Goal: Complete application form

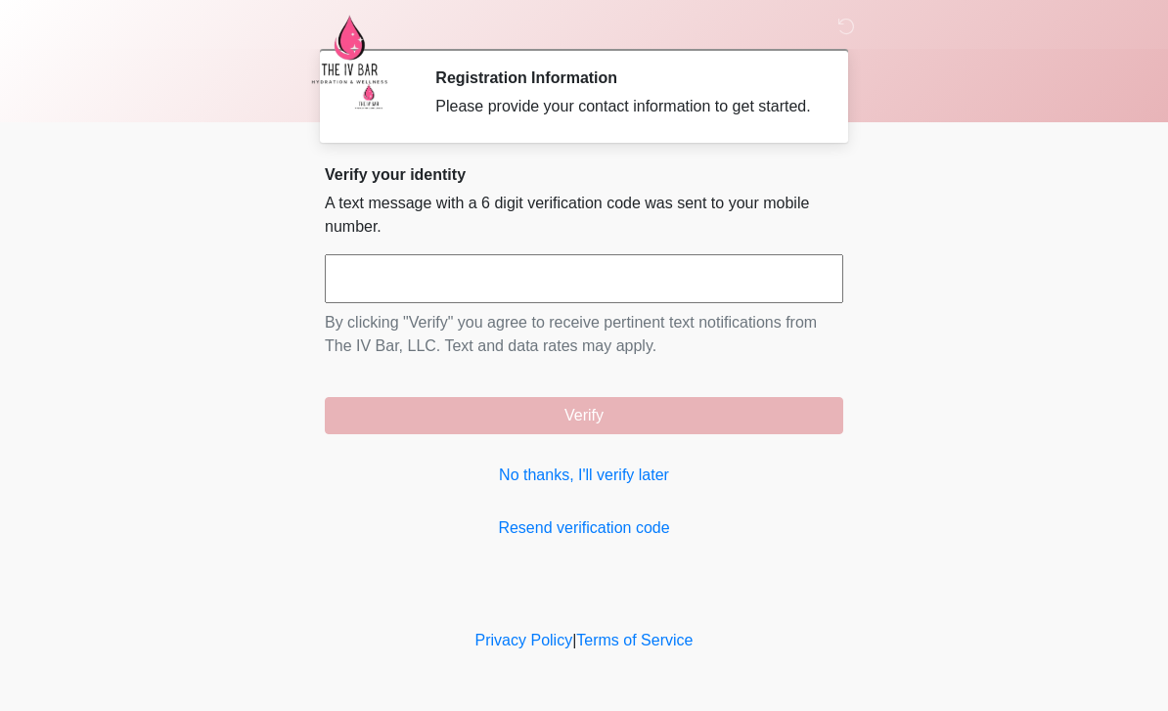
click at [628, 487] on link "No thanks, I'll verify later" at bounding box center [584, 475] width 519 height 23
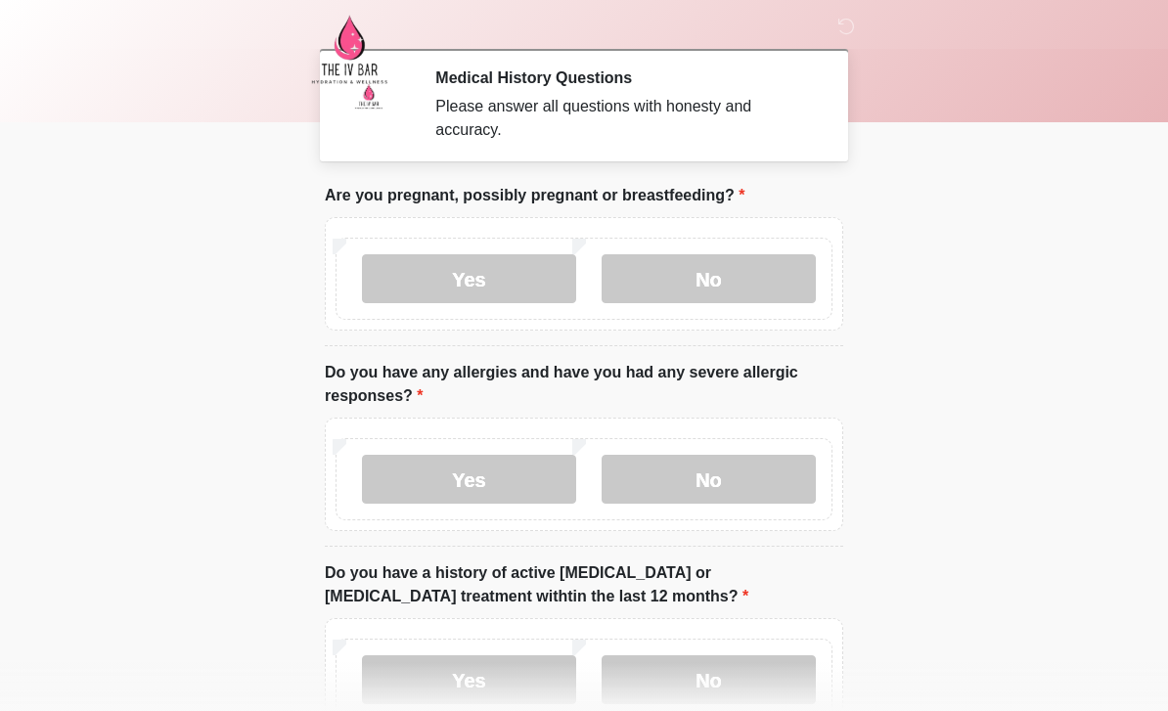
click at [463, 498] on label "Yes" at bounding box center [469, 479] width 214 height 49
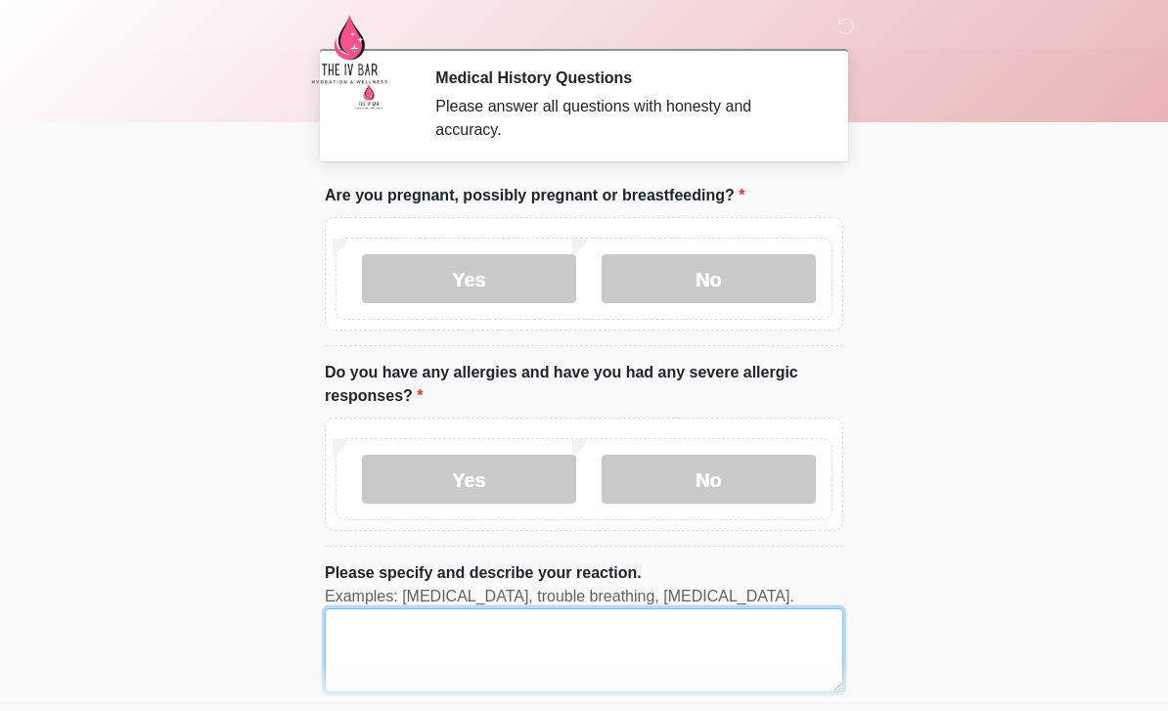
click at [759, 634] on textarea "Please specify and describe your reaction." at bounding box center [584, 651] width 519 height 84
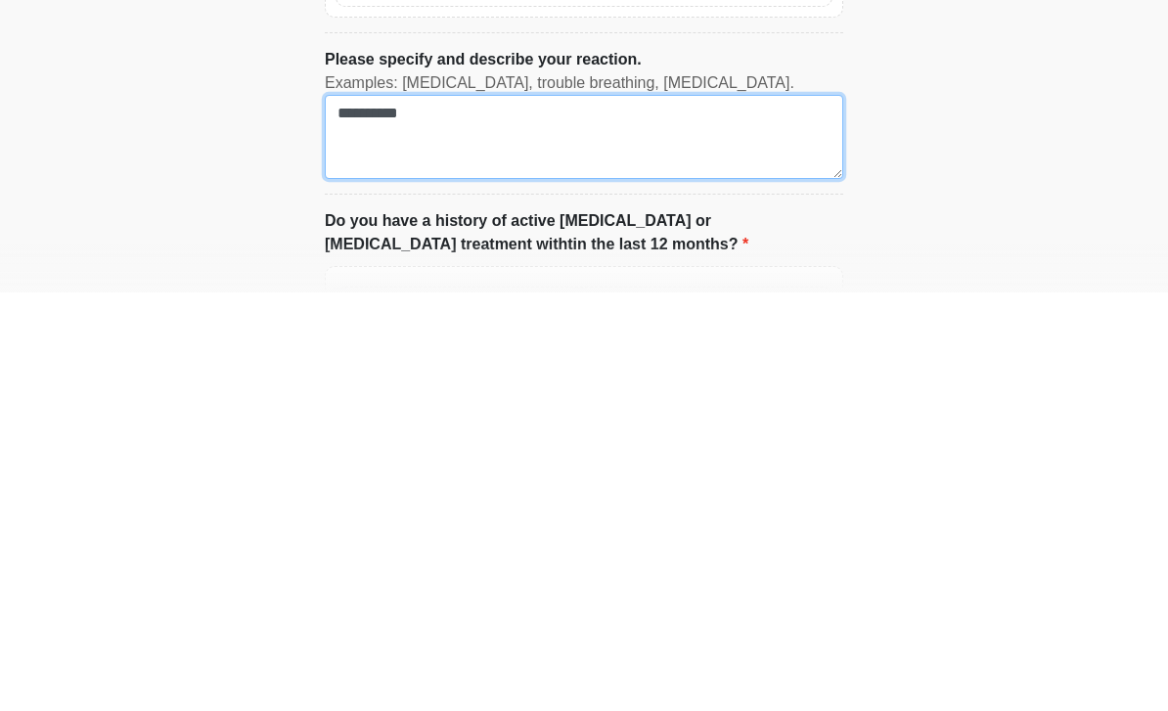
scroll to position [123, 0]
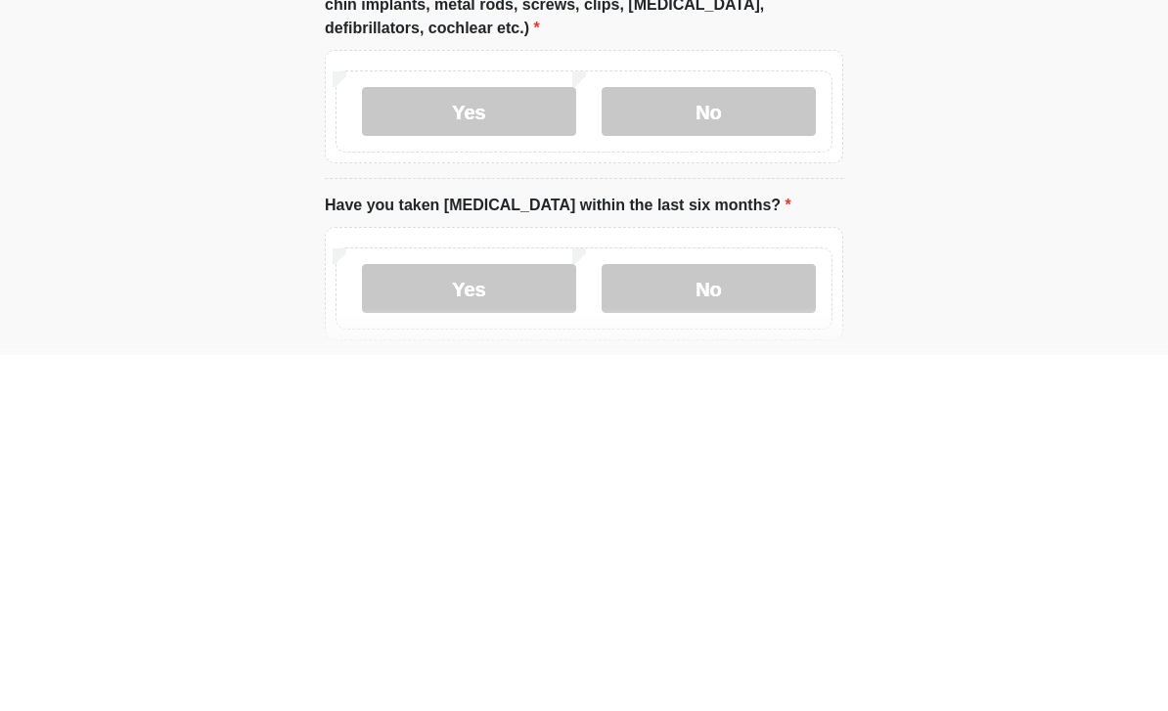
type textarea "**********"
click at [720, 443] on label "No" at bounding box center [709, 467] width 214 height 49
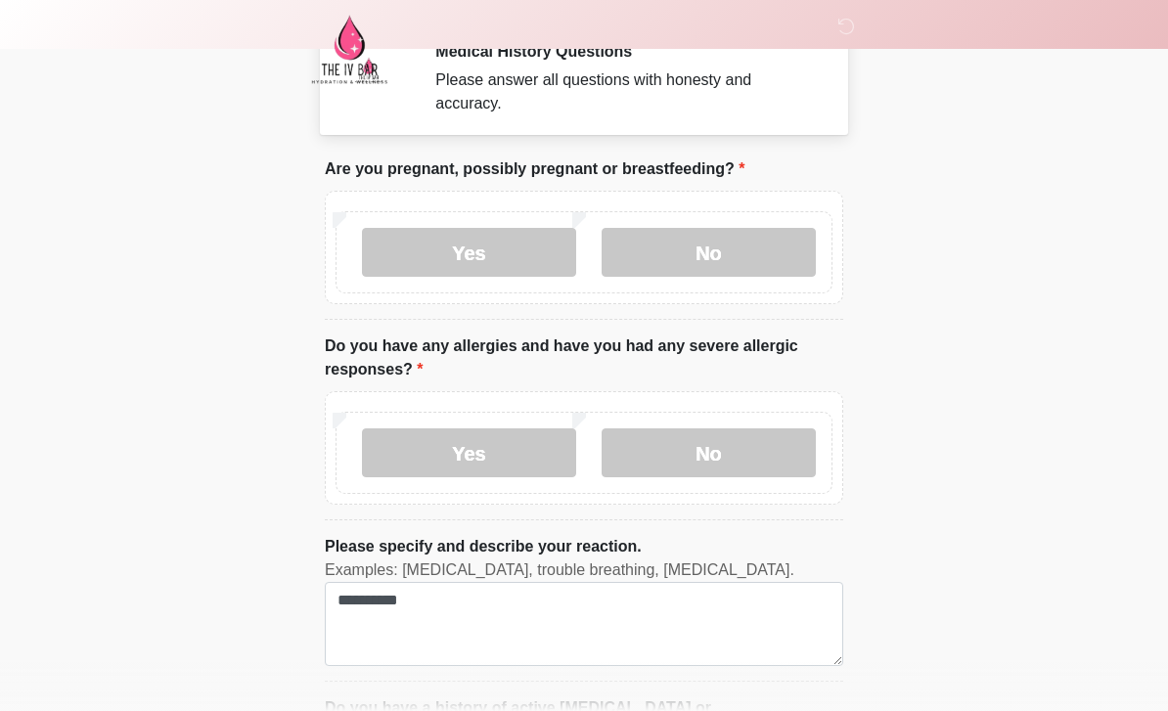
scroll to position [0, 0]
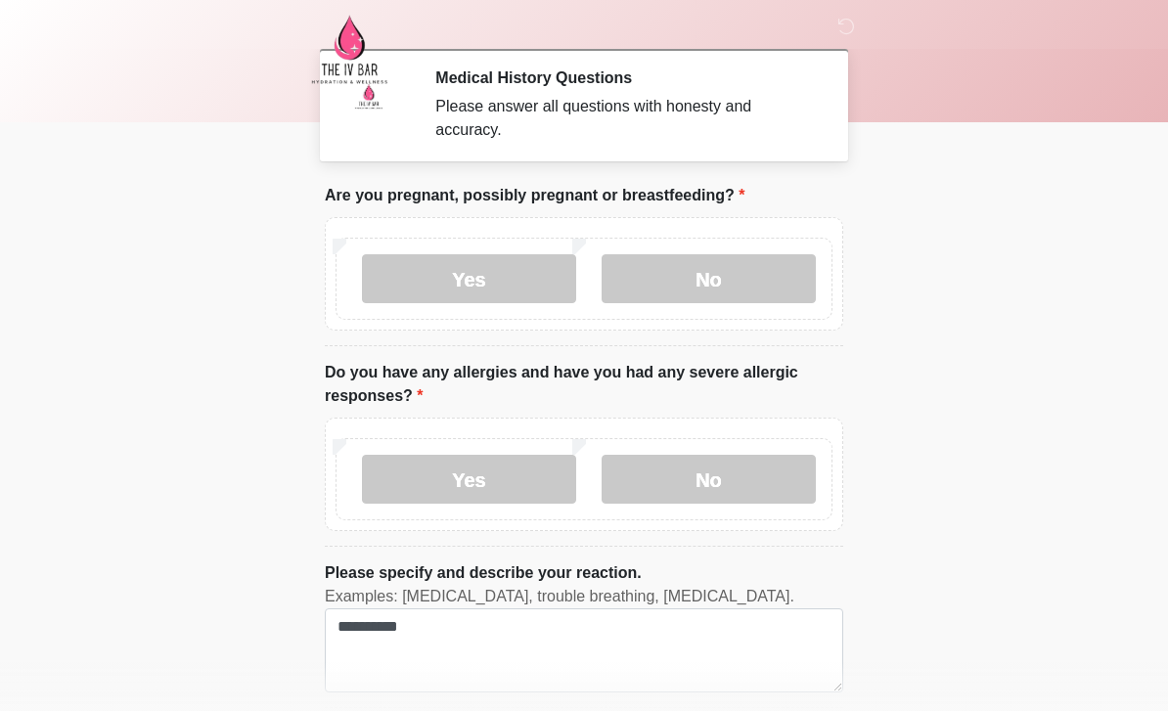
click at [735, 283] on label "No" at bounding box center [709, 278] width 214 height 49
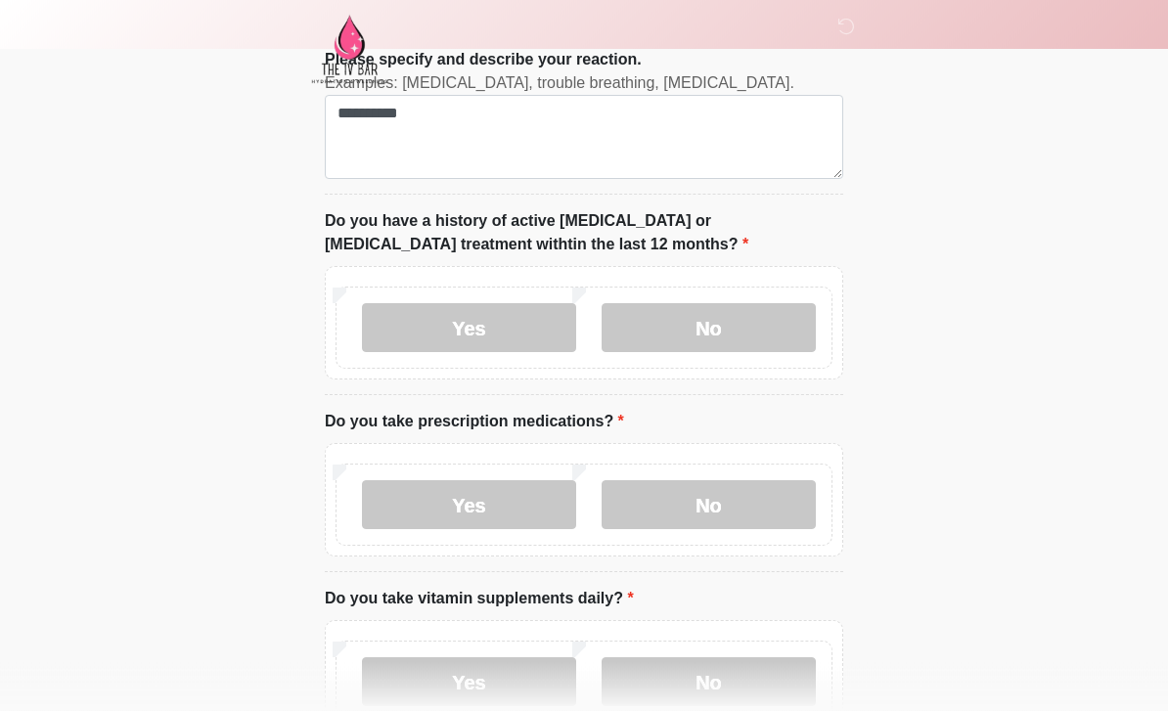
scroll to position [514, 0]
click at [737, 331] on label "No" at bounding box center [709, 327] width 214 height 49
click at [751, 501] on label "No" at bounding box center [709, 504] width 214 height 49
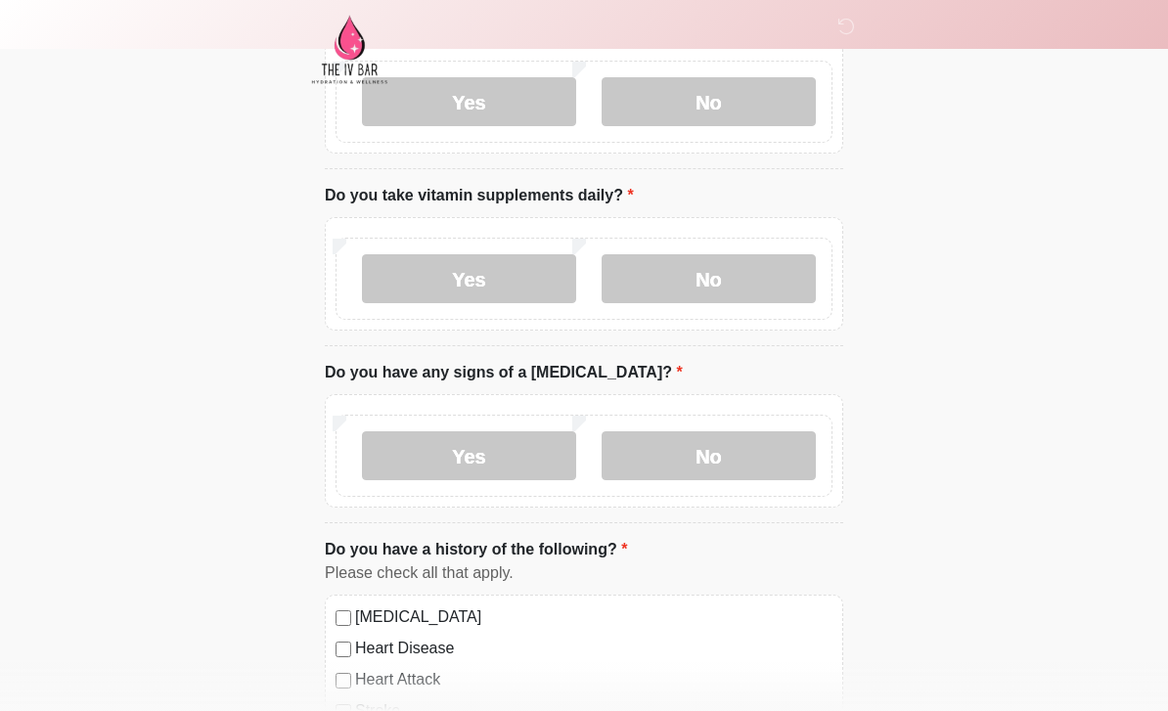
scroll to position [932, 0]
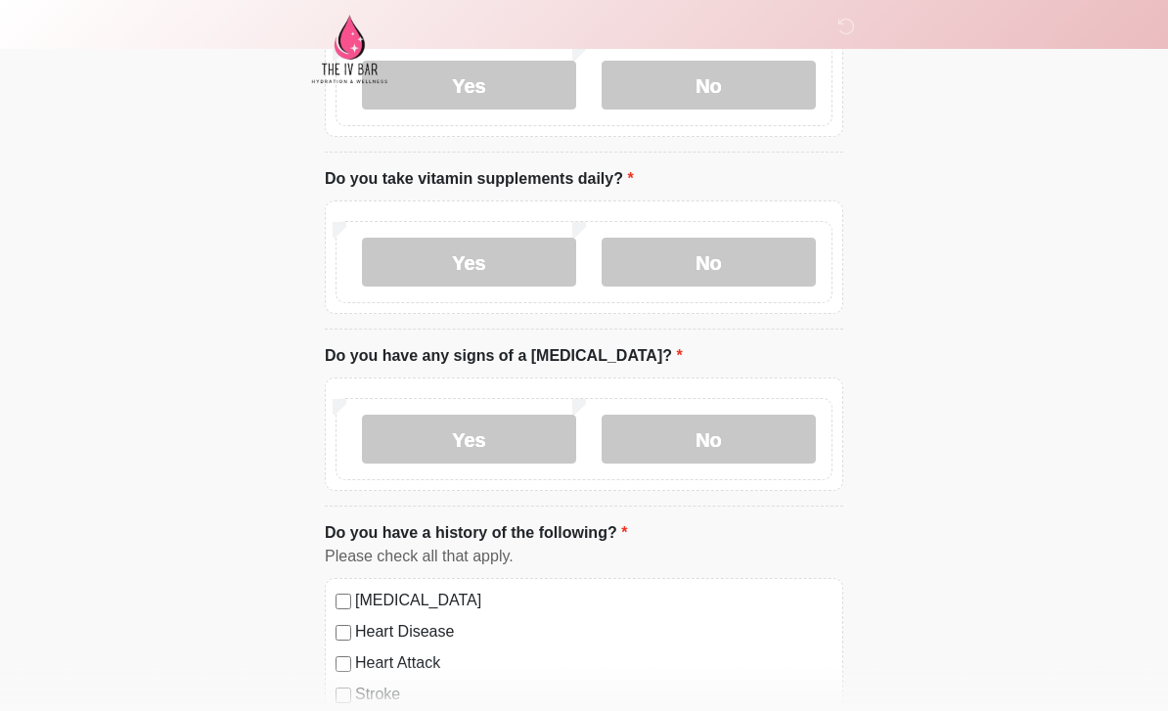
click at [745, 257] on label "No" at bounding box center [709, 263] width 214 height 49
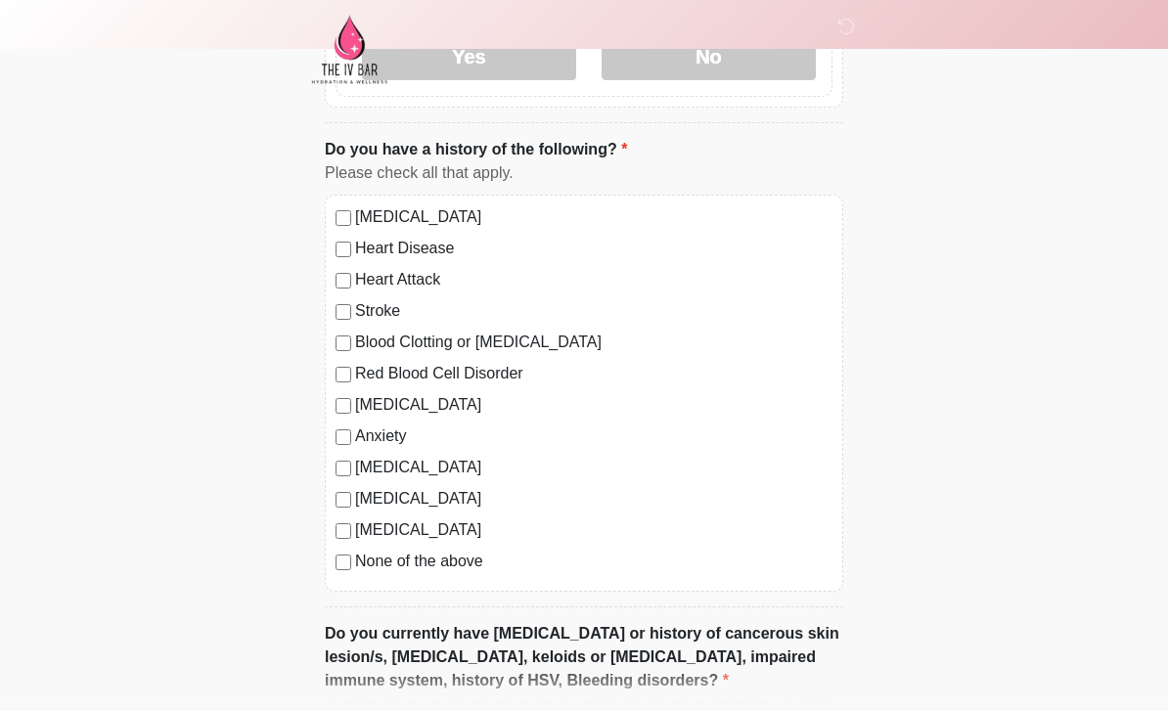
scroll to position [1325, 0]
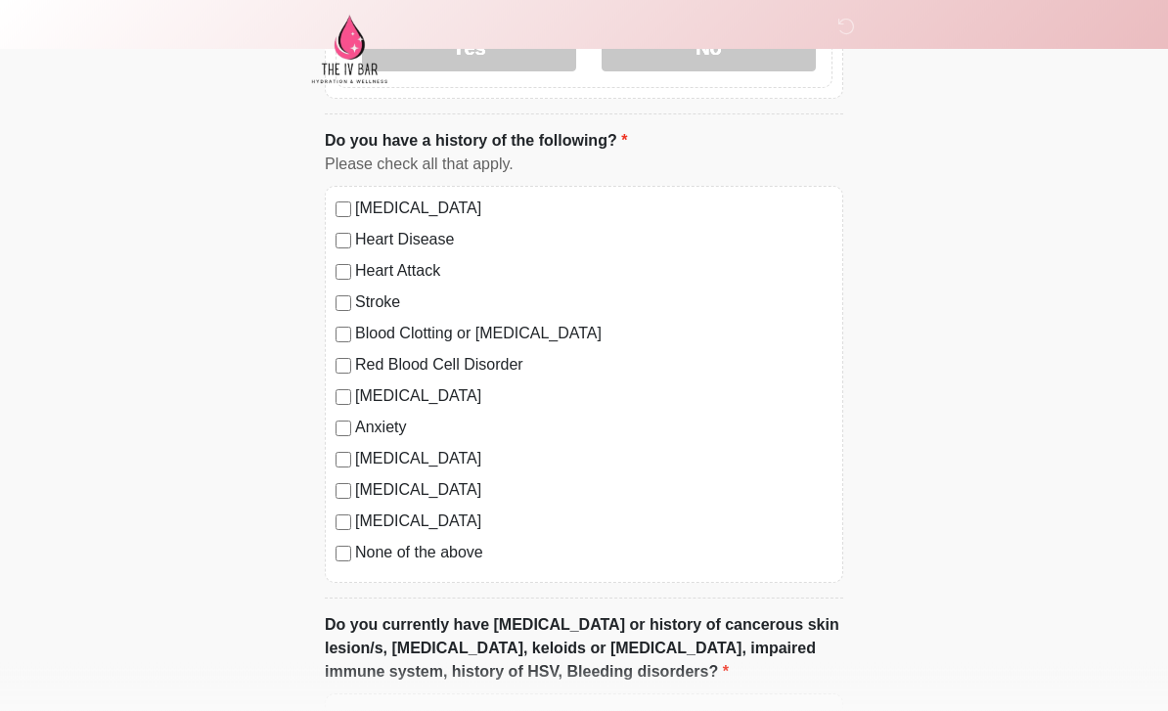
click at [357, 544] on label "None of the above" at bounding box center [593, 553] width 477 height 23
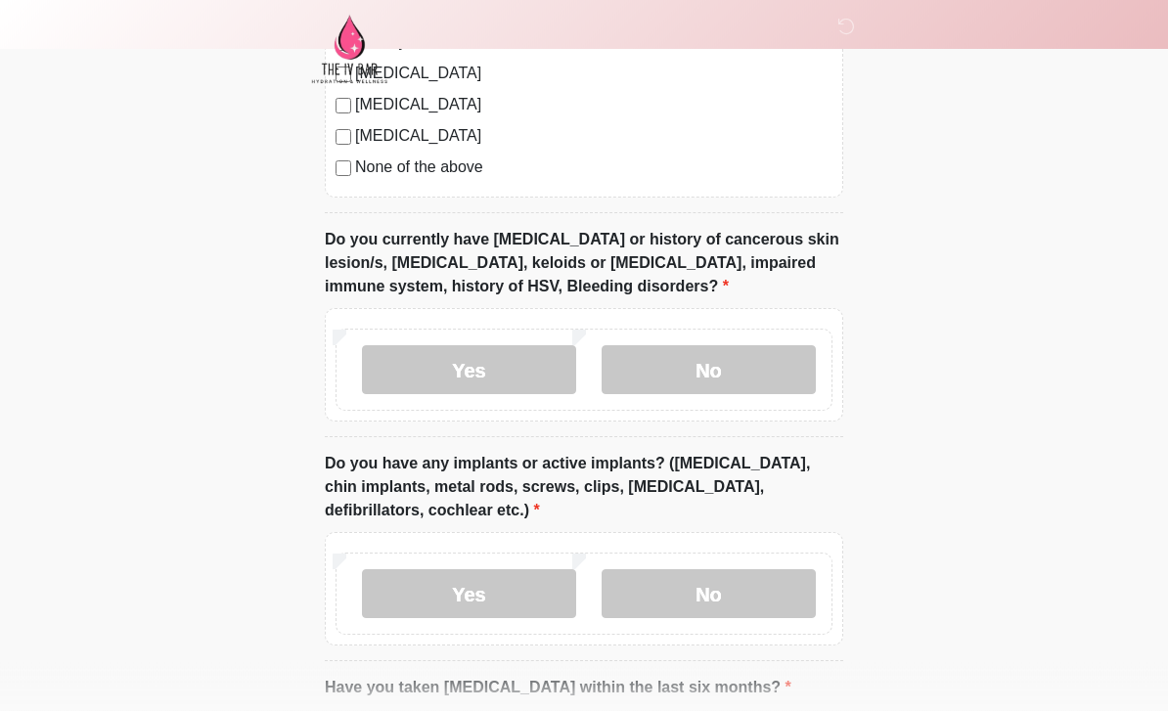
scroll to position [1708, 0]
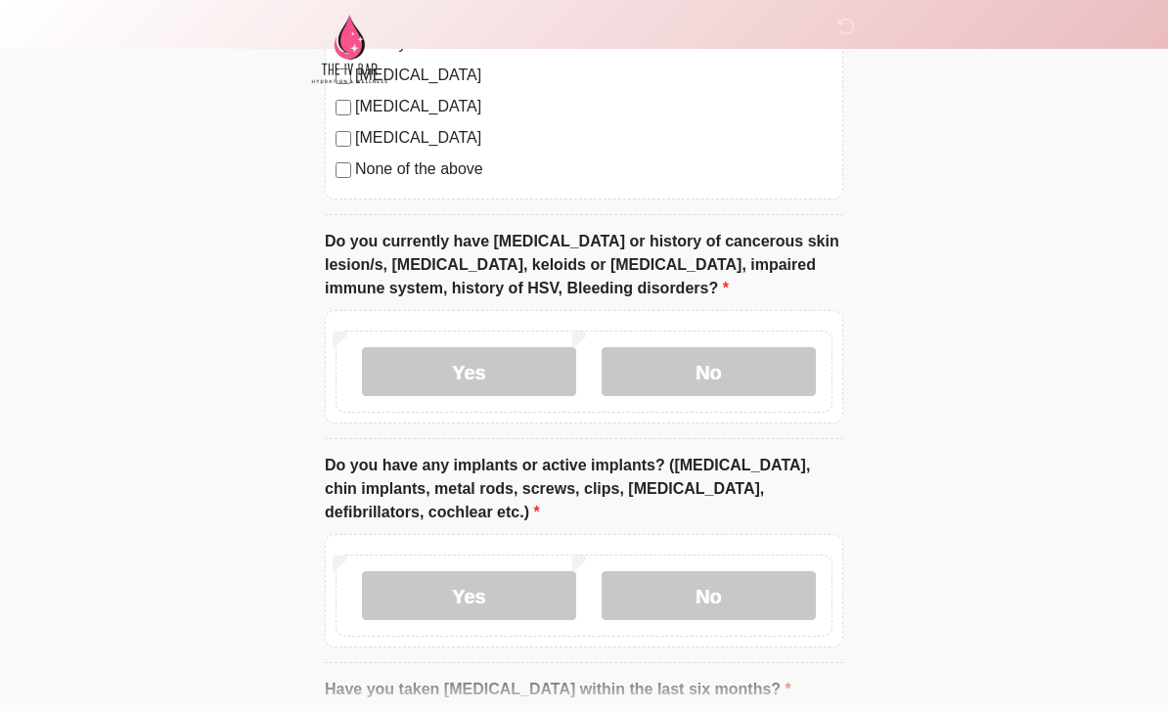
click at [765, 382] on label "No" at bounding box center [709, 372] width 214 height 49
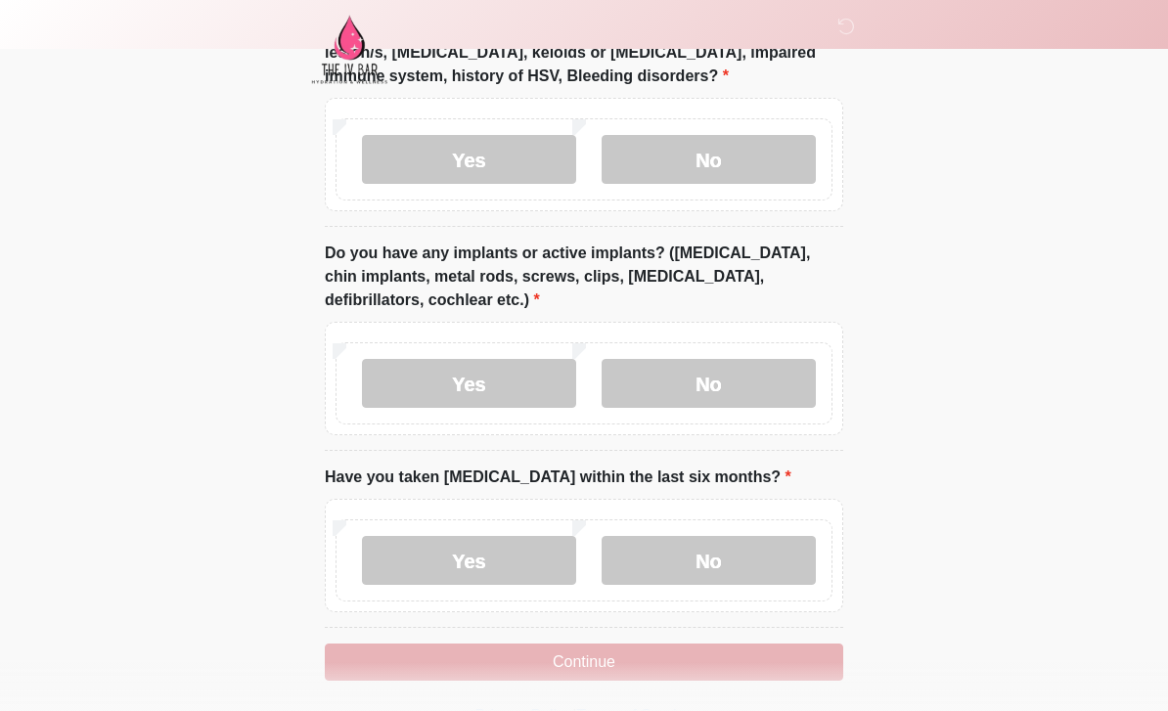
scroll to position [1929, 0]
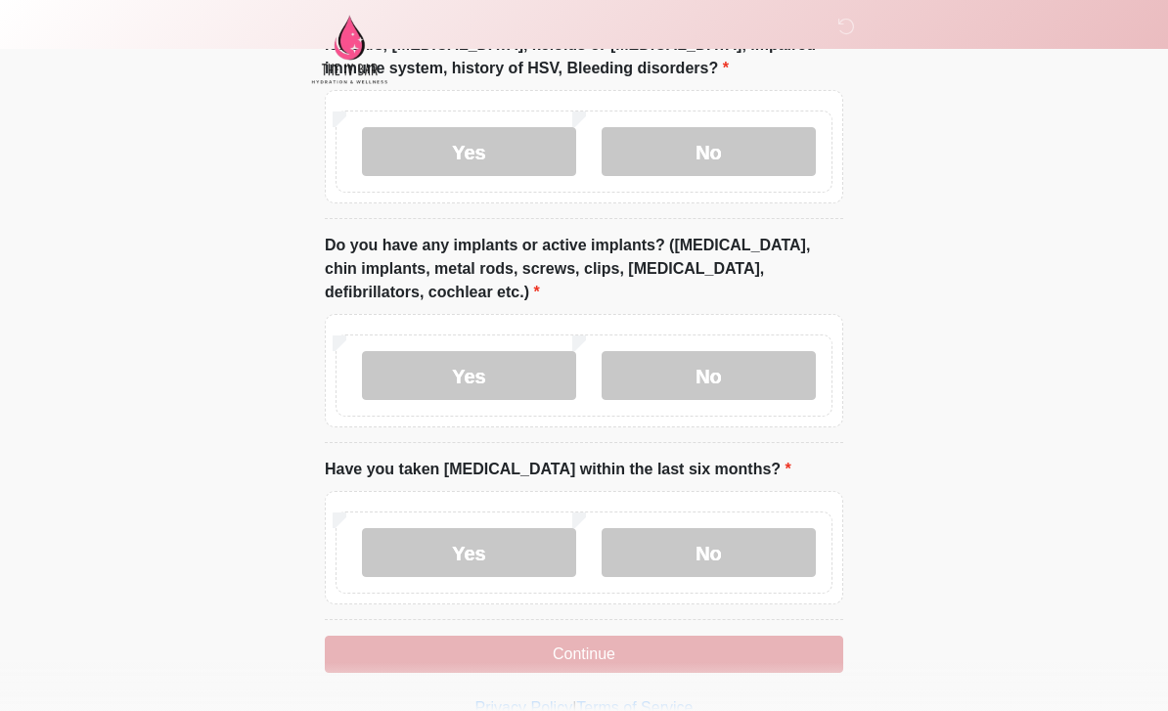
click at [716, 565] on label "No" at bounding box center [709, 552] width 214 height 49
click at [593, 653] on button "Continue" at bounding box center [584, 654] width 519 height 37
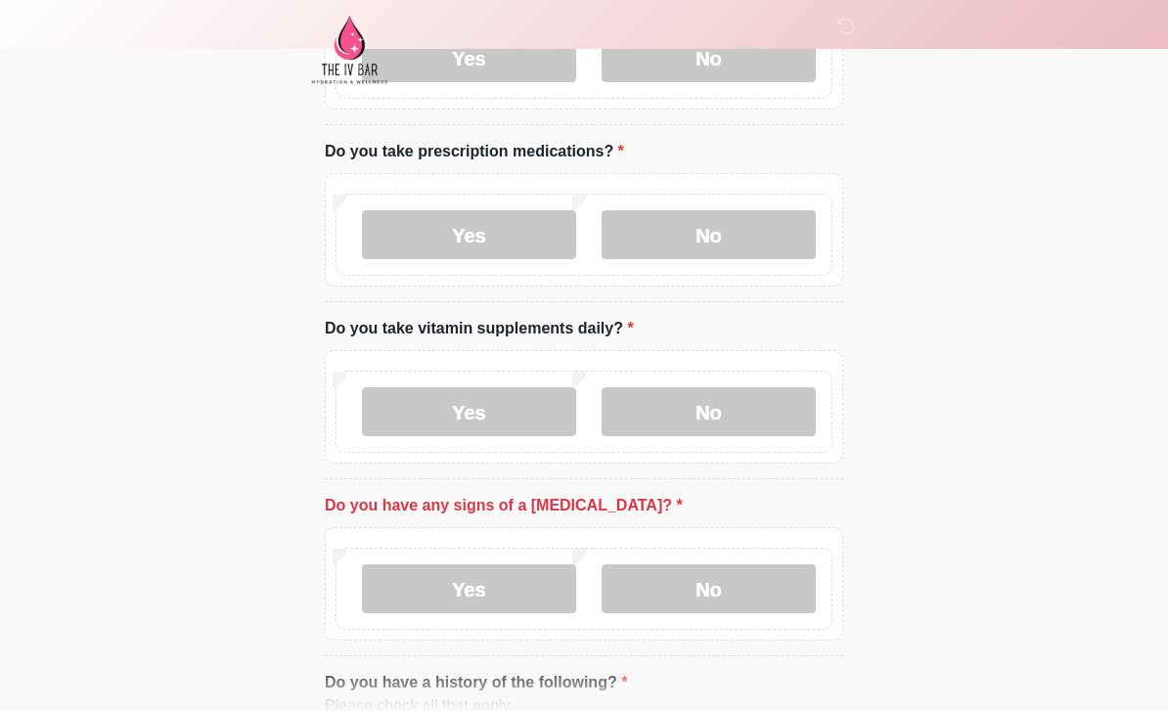
scroll to position [808, 0]
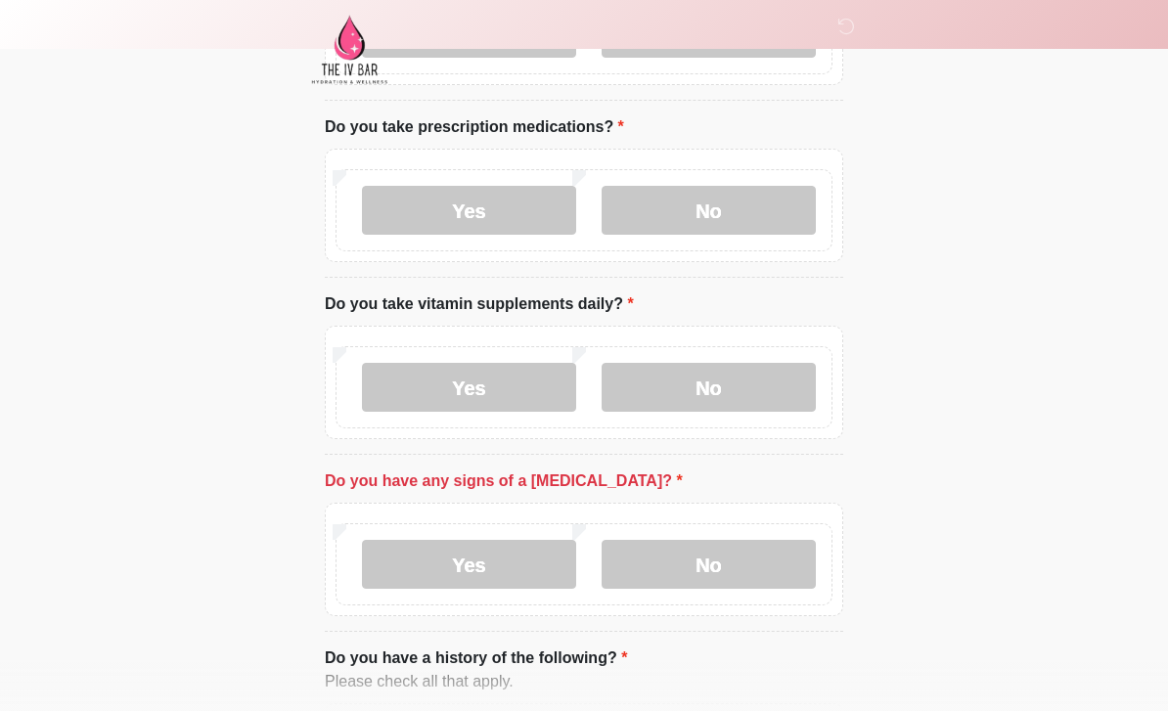
click at [707, 561] on label "No" at bounding box center [709, 564] width 214 height 49
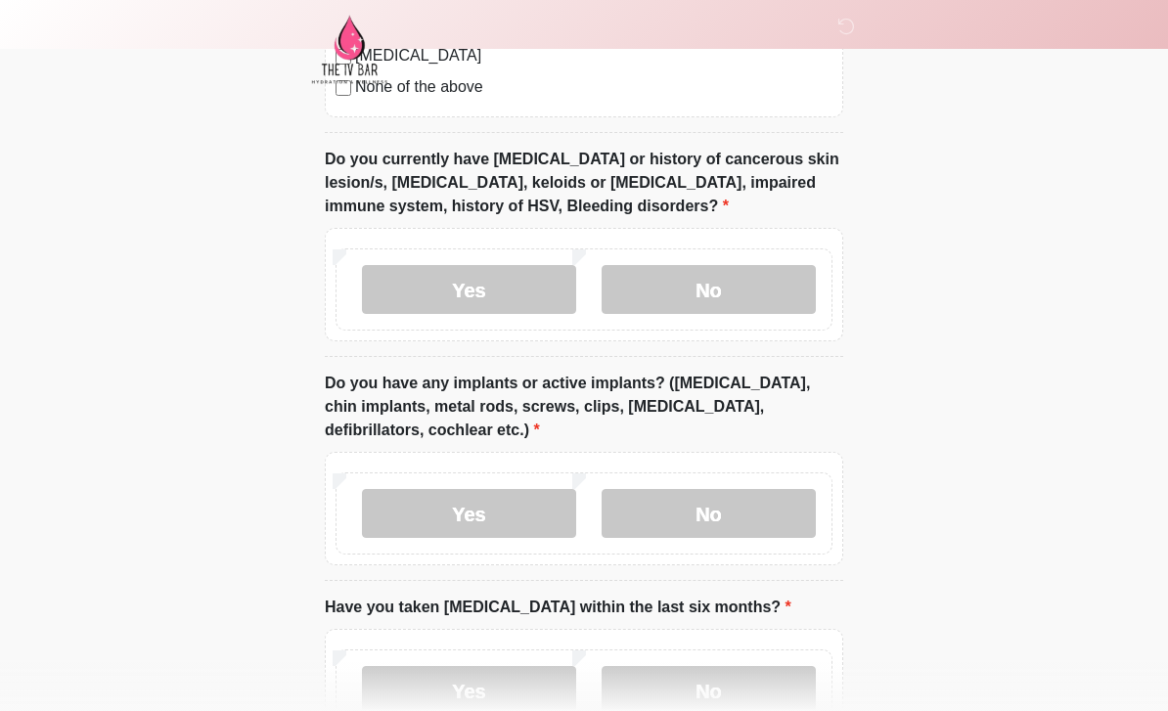
scroll to position [1929, 0]
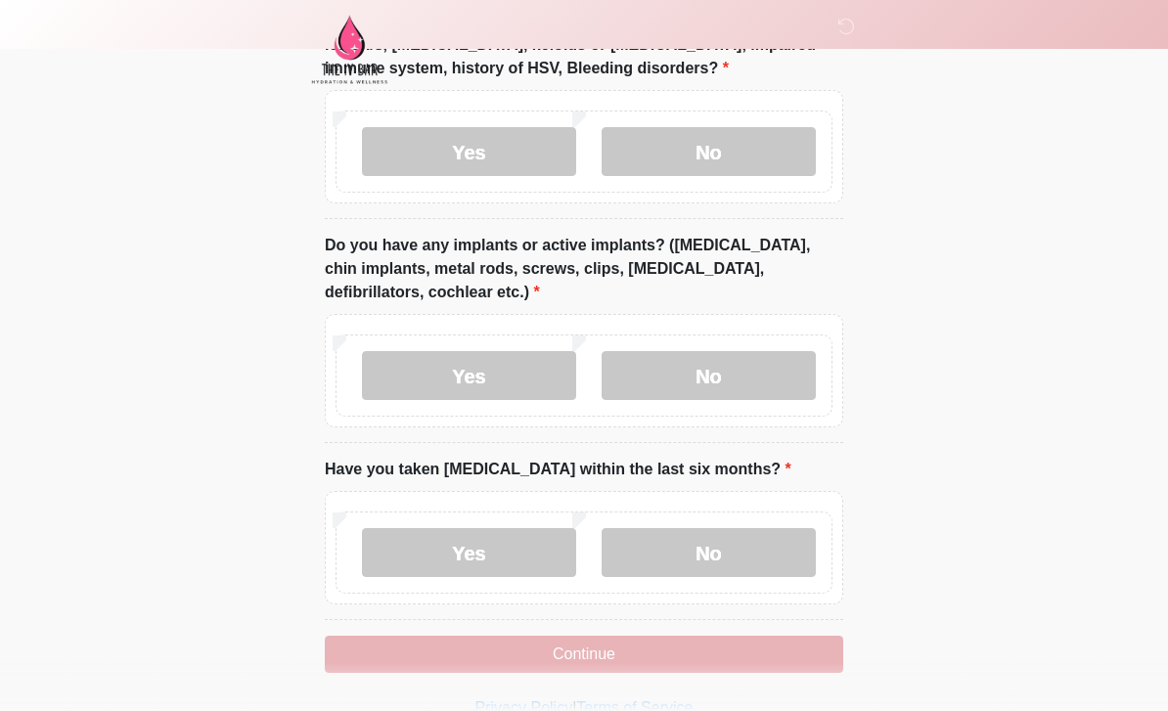
click at [713, 654] on button "Continue" at bounding box center [584, 654] width 519 height 37
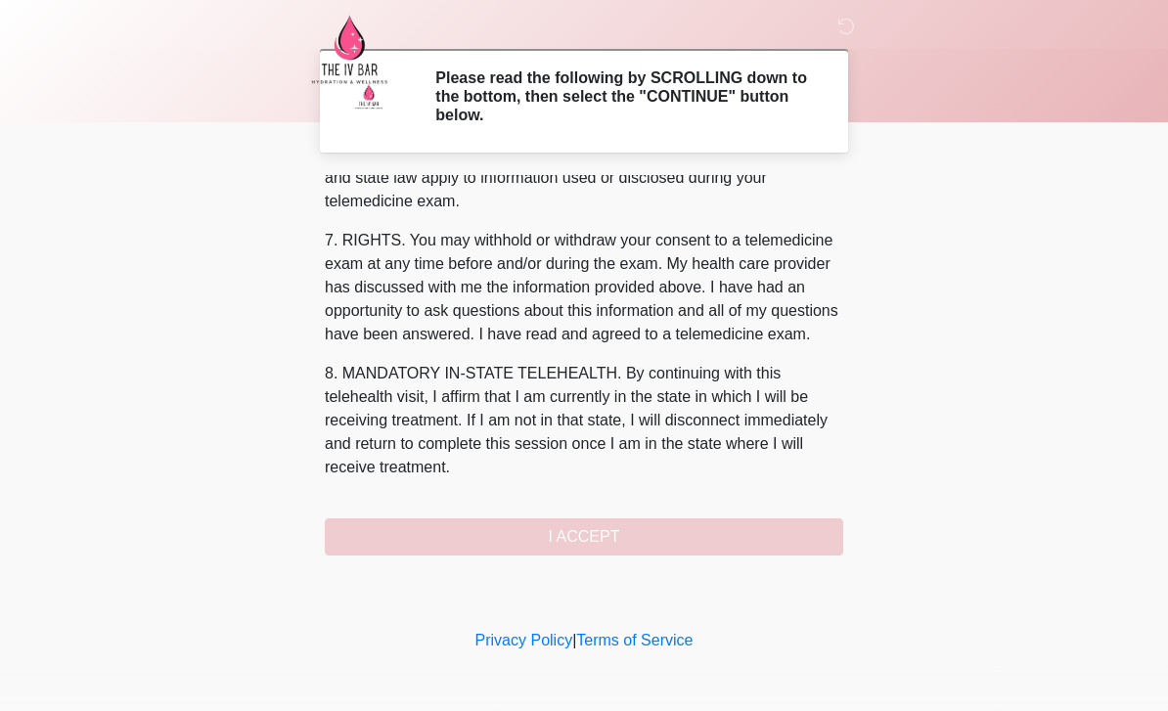
scroll to position [815, 0]
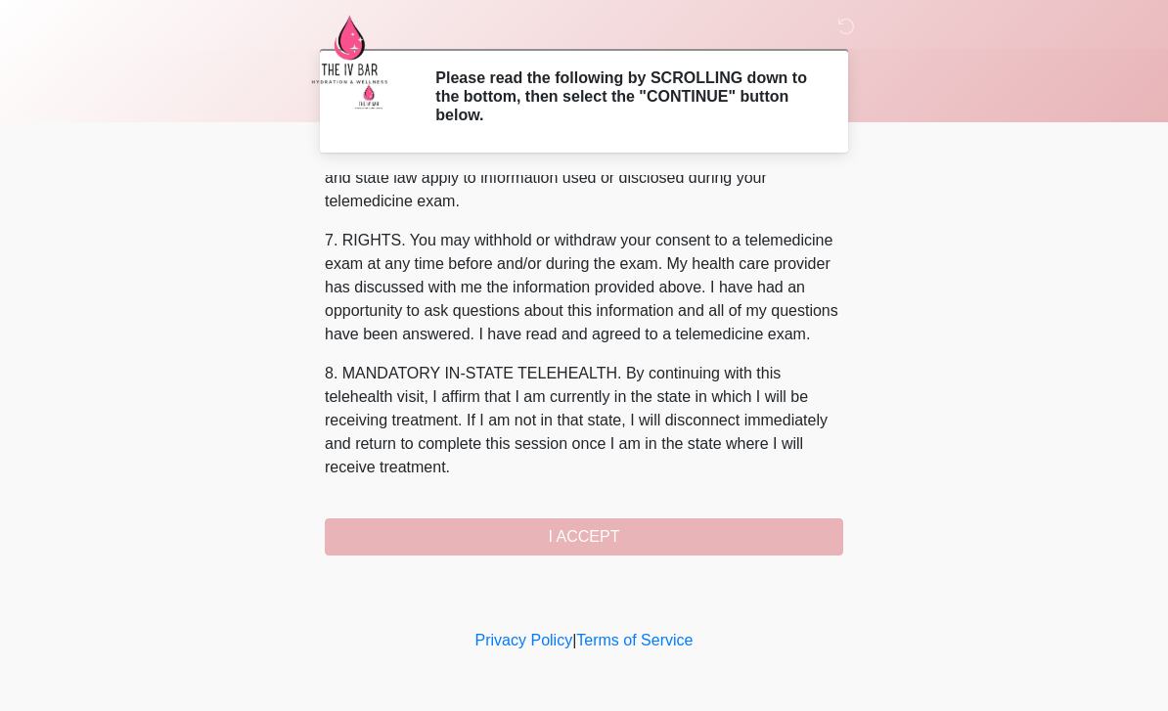
click at [636, 543] on button "I ACCEPT" at bounding box center [584, 537] width 519 height 37
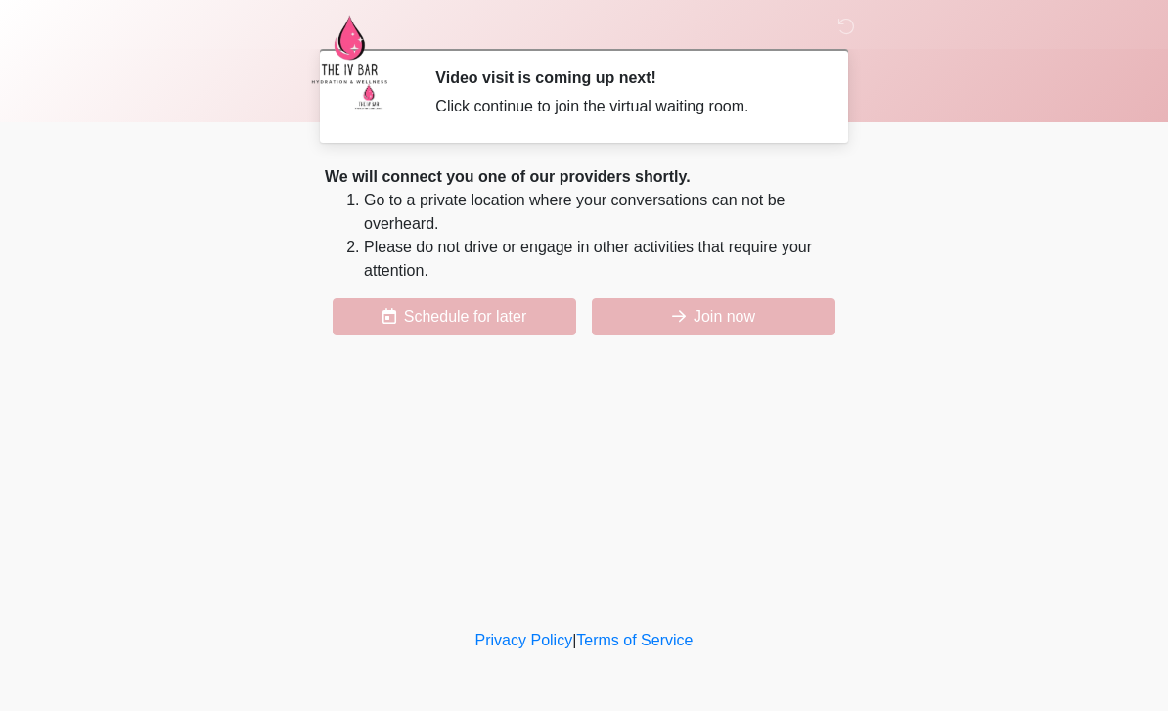
click at [668, 326] on button "Join now" at bounding box center [714, 316] width 244 height 37
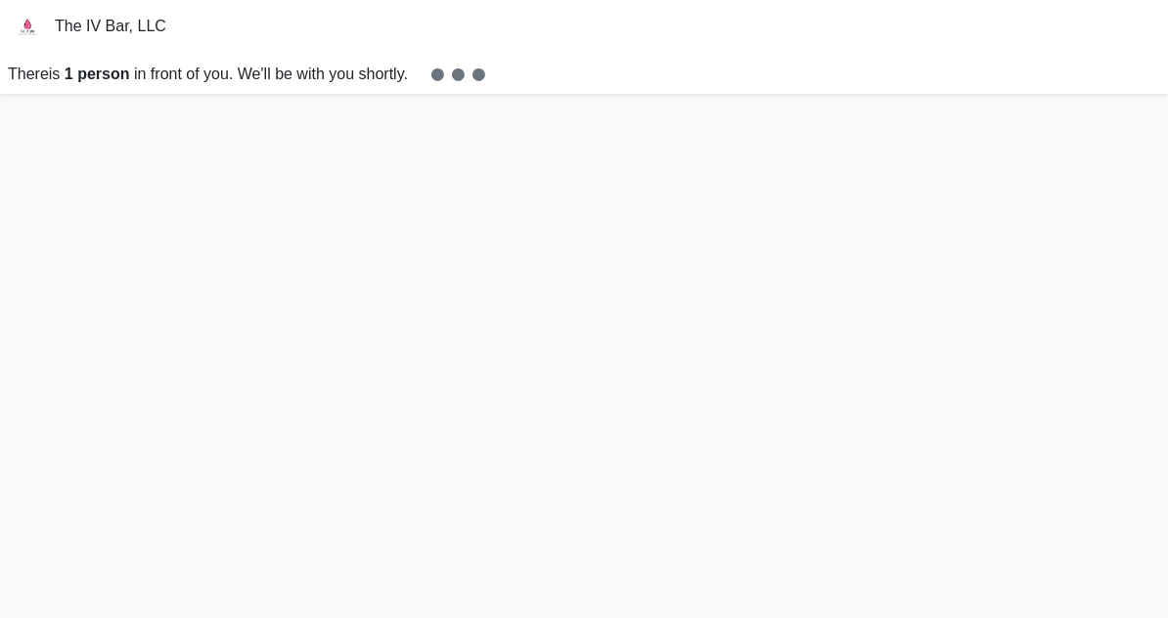
scroll to position [6, 0]
